Goal: Find specific page/section: Find specific page/section

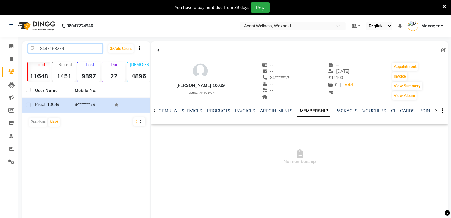
click at [69, 49] on input "8447163279" at bounding box center [65, 48] width 74 height 9
type input "8"
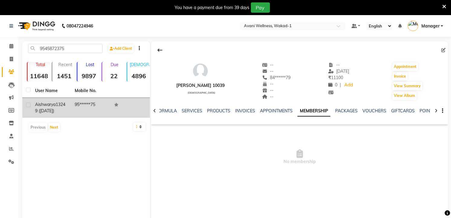
click at [94, 101] on td "95******75" at bounding box center [91, 108] width 40 height 20
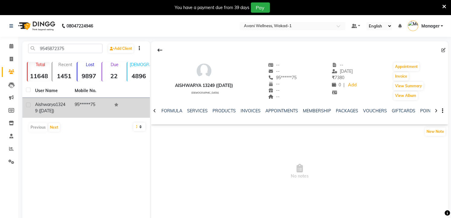
scroll to position [15, 0]
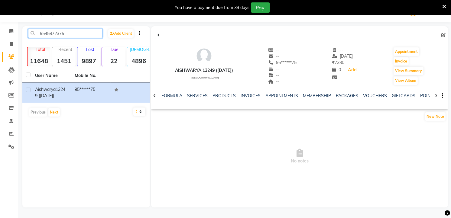
click at [70, 33] on input "9545872375" at bounding box center [65, 33] width 74 height 9
type input "9"
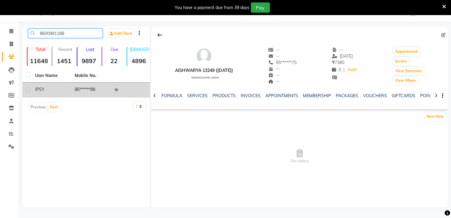
type input "8600991188"
click at [63, 85] on td "IPSY" at bounding box center [51, 90] width 40 height 15
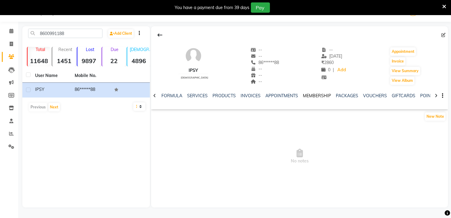
click at [318, 96] on link "MEMBERSHIP" at bounding box center [317, 95] width 28 height 5
